Goal: Use online tool/utility: Use online tool/utility

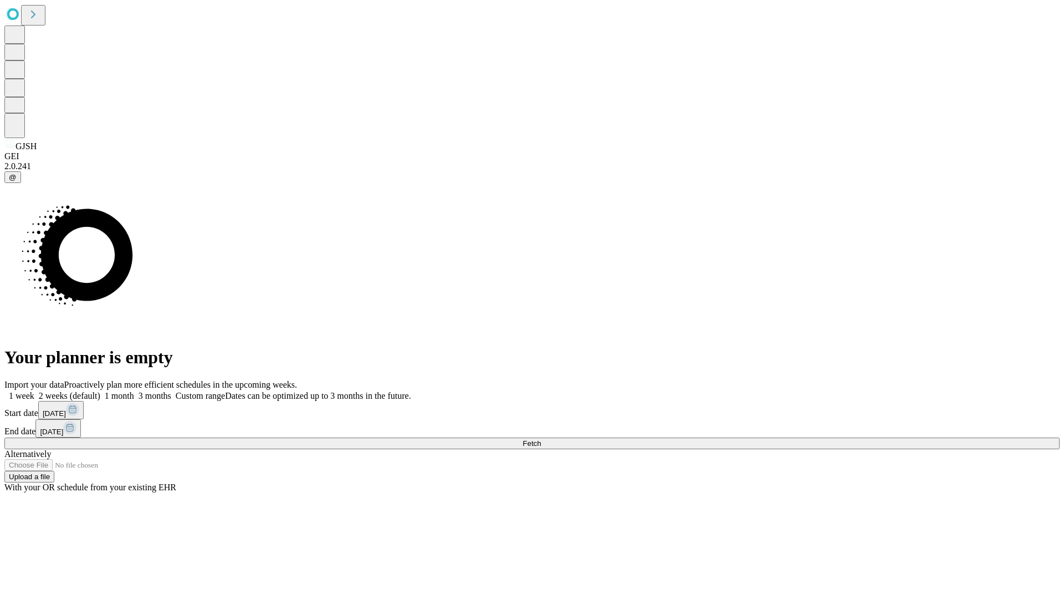
click at [541, 439] on span "Fetch" at bounding box center [532, 443] width 18 height 8
